Goal: Navigation & Orientation: Understand site structure

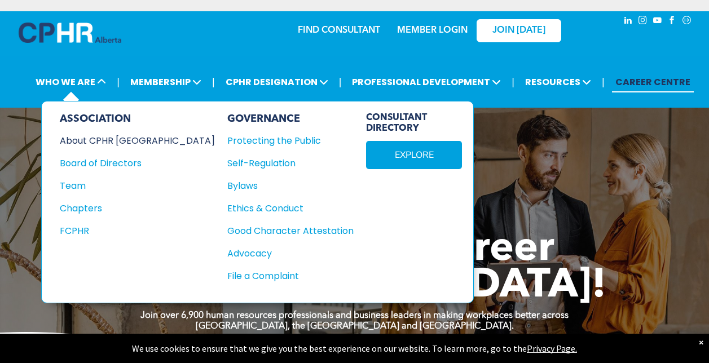
click at [98, 137] on div "About CPHR Alberta" at bounding box center [130, 141] width 140 height 14
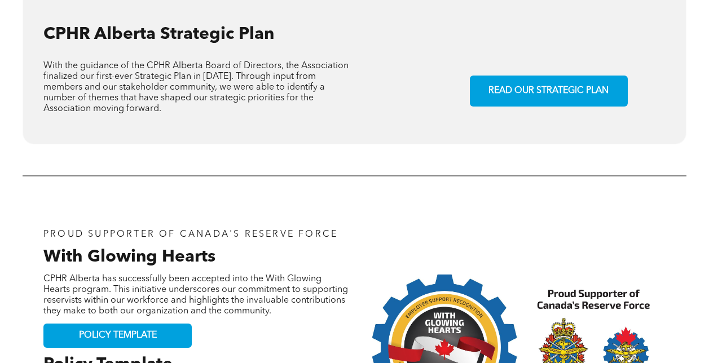
scroll to position [1185, 0]
